Goal: Information Seeking & Learning: Learn about a topic

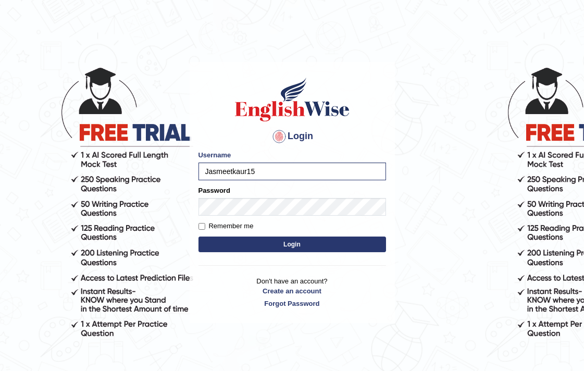
click at [199, 237] on button "Login" at bounding box center [293, 245] width 188 height 16
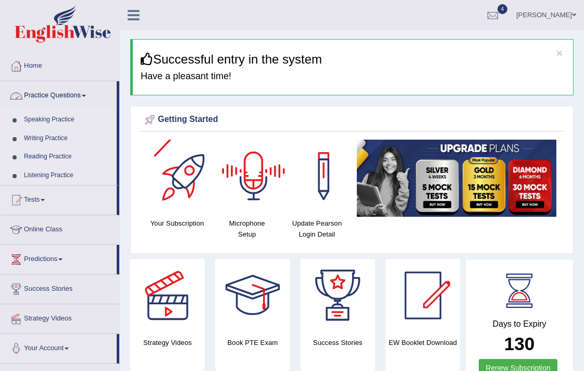
click at [57, 84] on link "Practice Questions" at bounding box center [59, 94] width 116 height 26
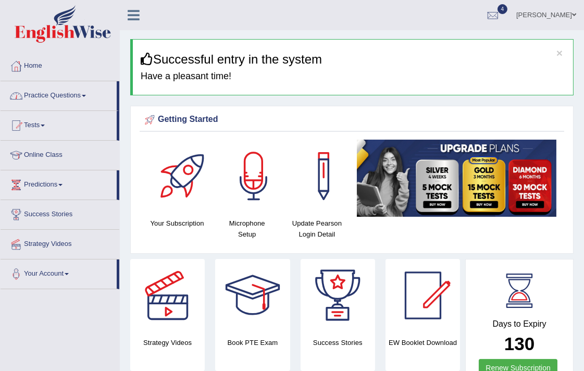
click at [54, 95] on link "Practice Questions" at bounding box center [59, 94] width 116 height 26
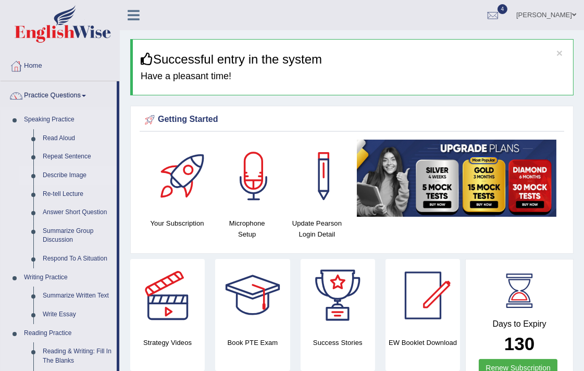
click at [69, 172] on link "Describe Image" at bounding box center [77, 175] width 79 height 19
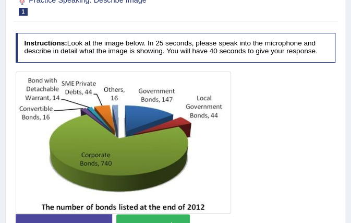
scroll to position [209, 0]
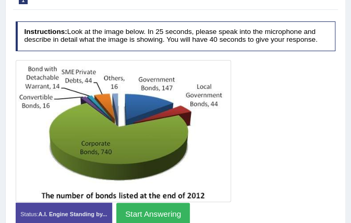
click at [252, 109] on div at bounding box center [176, 131] width 320 height 142
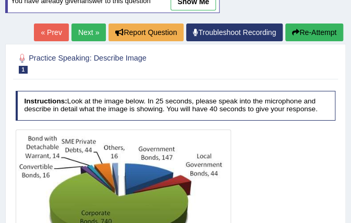
scroll to position [34, 0]
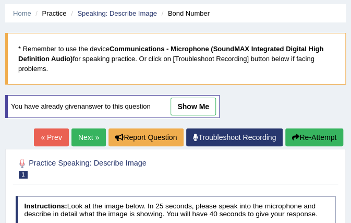
click at [76, 141] on link "Next »" at bounding box center [88, 137] width 34 height 18
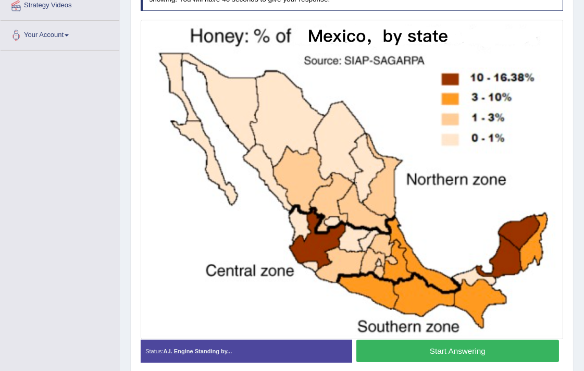
scroll to position [222, 0]
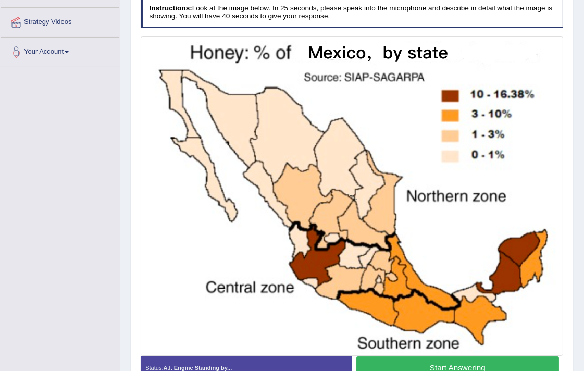
click at [350, 222] on div "Practice Speaking: Describe Image 2 Honey Production Instructions: Look at the …" at bounding box center [352, 173] width 444 height 445
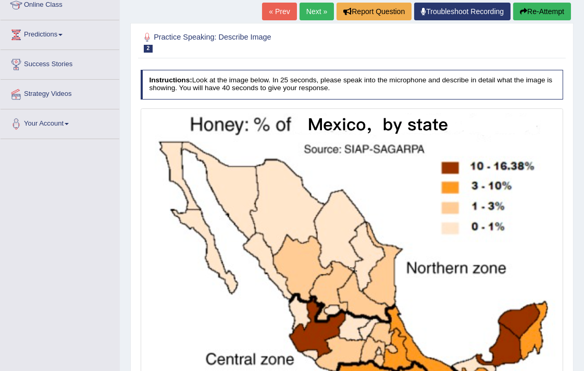
scroll to position [0, 0]
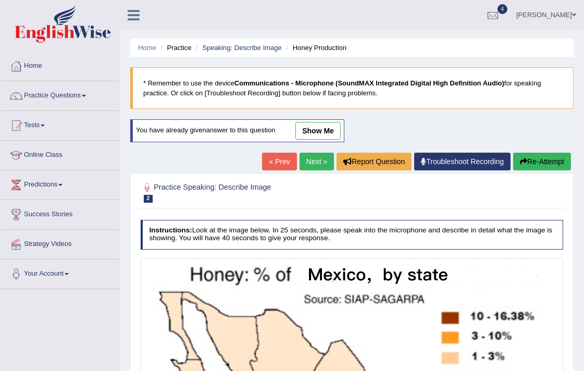
click at [300, 160] on link "Next »" at bounding box center [317, 162] width 34 height 18
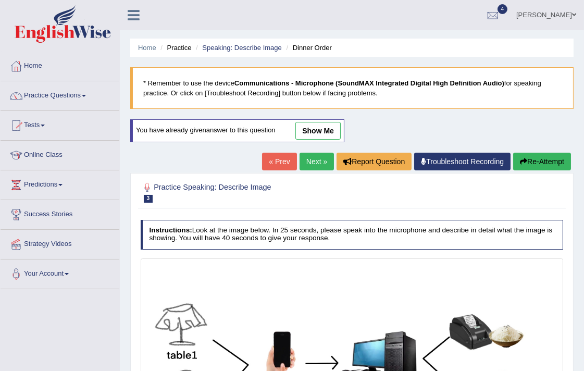
click at [315, 167] on link "Next »" at bounding box center [317, 162] width 34 height 18
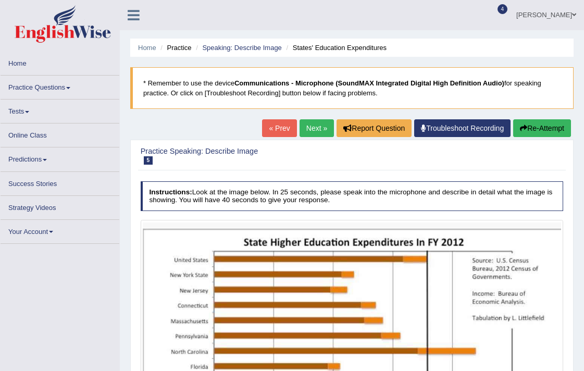
click at [318, 124] on link "Next »" at bounding box center [317, 128] width 34 height 18
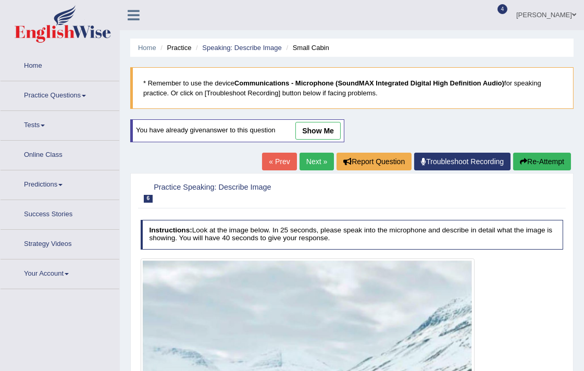
click at [304, 164] on link "Next »" at bounding box center [317, 162] width 34 height 18
click at [69, 96] on link "Practice Questions" at bounding box center [60, 94] width 119 height 26
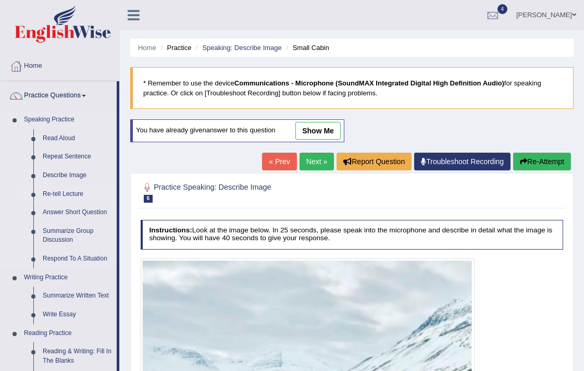
click at [60, 191] on link "Re-tell Lecture" at bounding box center [77, 194] width 79 height 19
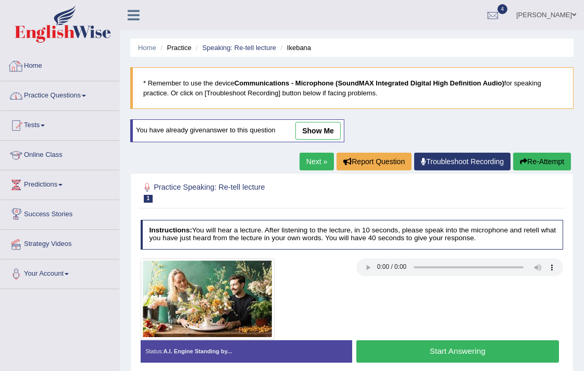
click at [58, 94] on link "Practice Questions" at bounding box center [60, 94] width 119 height 26
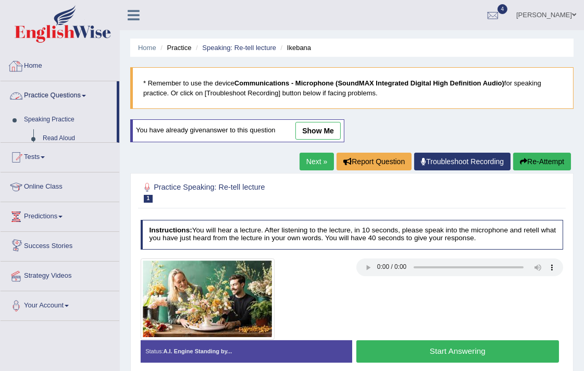
click at [58, 94] on link "Practice Questions" at bounding box center [59, 94] width 116 height 26
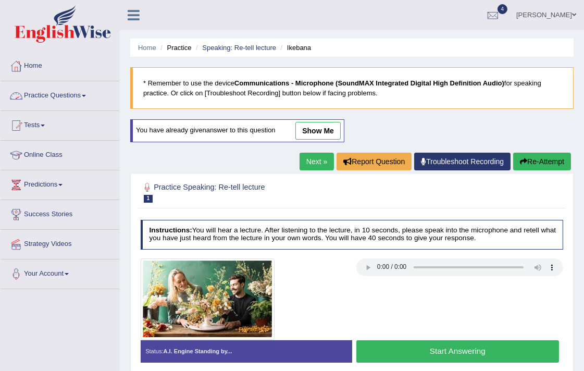
click at [58, 94] on link "Practice Questions" at bounding box center [60, 94] width 119 height 26
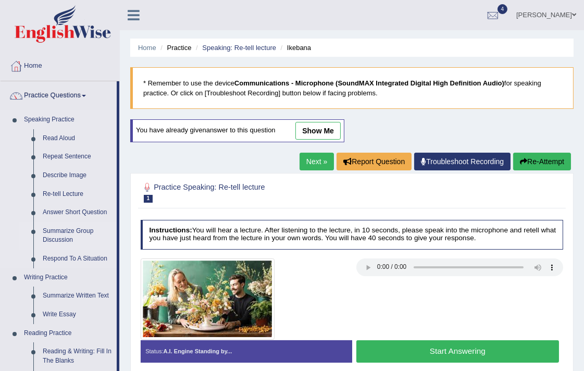
click at [71, 235] on link "Summarize Group Discussion" at bounding box center [77, 236] width 79 height 28
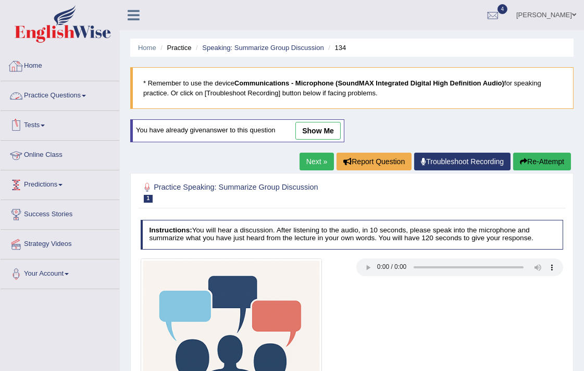
click at [81, 83] on link "Practice Questions" at bounding box center [60, 94] width 119 height 26
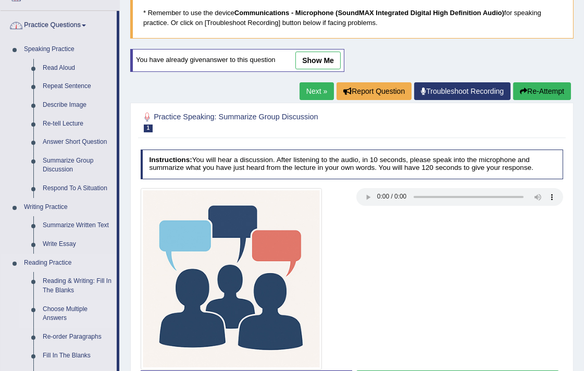
scroll to position [174, 0]
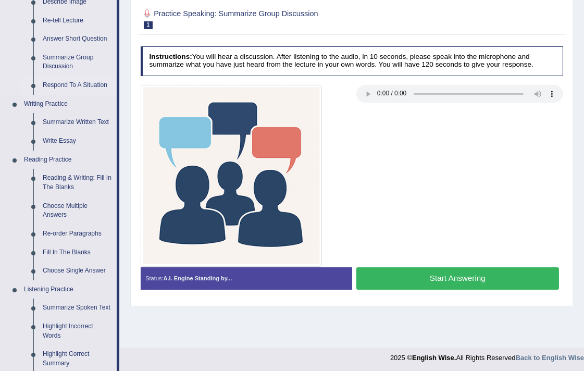
click at [75, 83] on link "Respond To A Situation" at bounding box center [77, 85] width 79 height 19
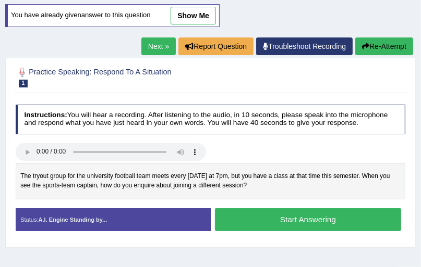
scroll to position [157, 0]
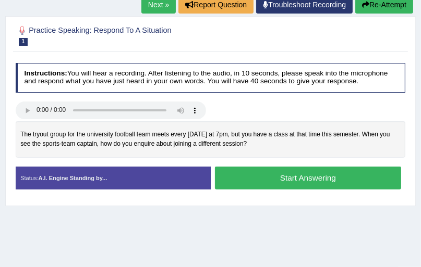
click at [330, 219] on div "Home Practice Speaking: Respond To A Situation 242 * Remember to use the device…" at bounding box center [210, 103] width 421 height 521
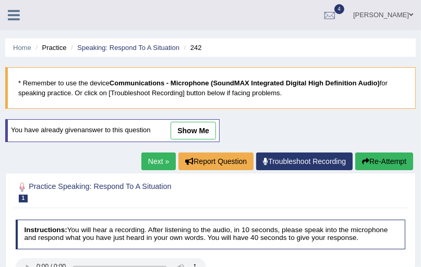
click at [153, 168] on link "Next »" at bounding box center [158, 162] width 34 height 18
click at [160, 156] on link "Next »" at bounding box center [158, 162] width 34 height 18
